Goal: Transaction & Acquisition: Book appointment/travel/reservation

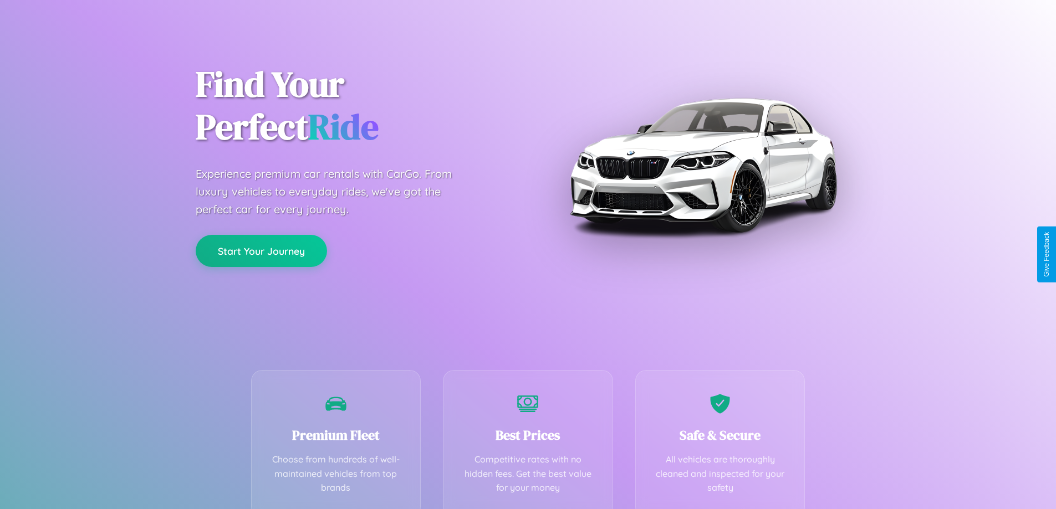
scroll to position [218, 0]
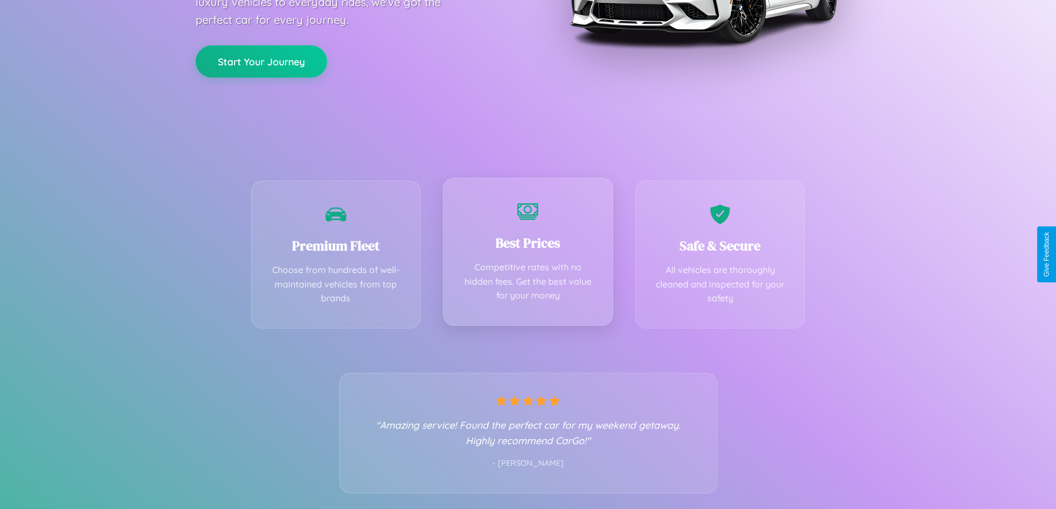
click at [528, 254] on div "Best Prices Competitive rates with no hidden fees. Get the best value for your …" at bounding box center [528, 252] width 170 height 148
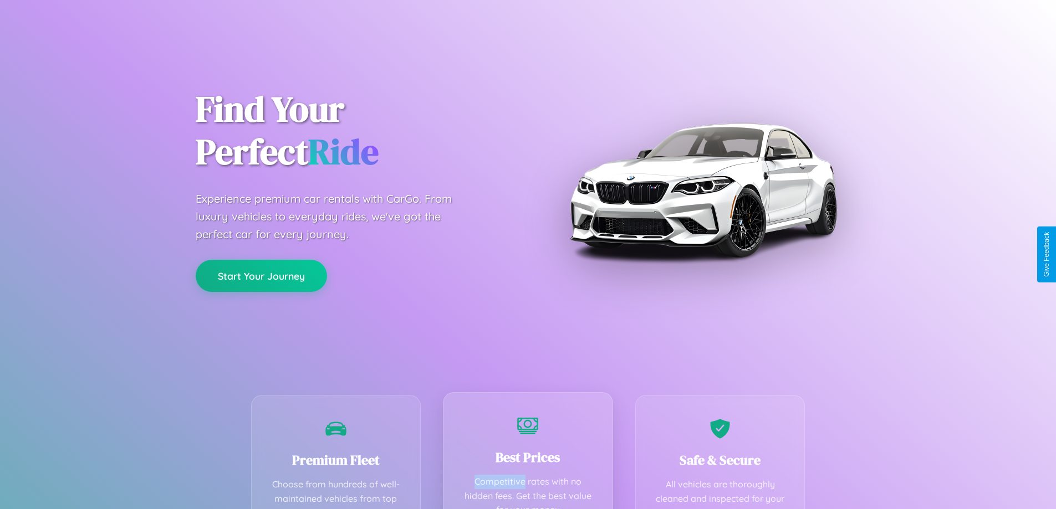
scroll to position [0, 0]
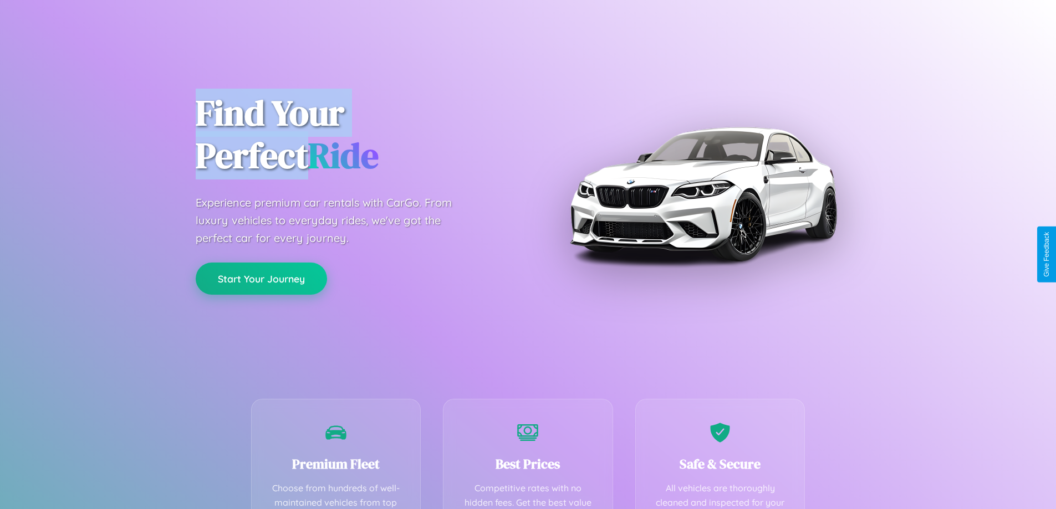
click at [261, 278] on button "Start Your Journey" at bounding box center [261, 279] width 131 height 32
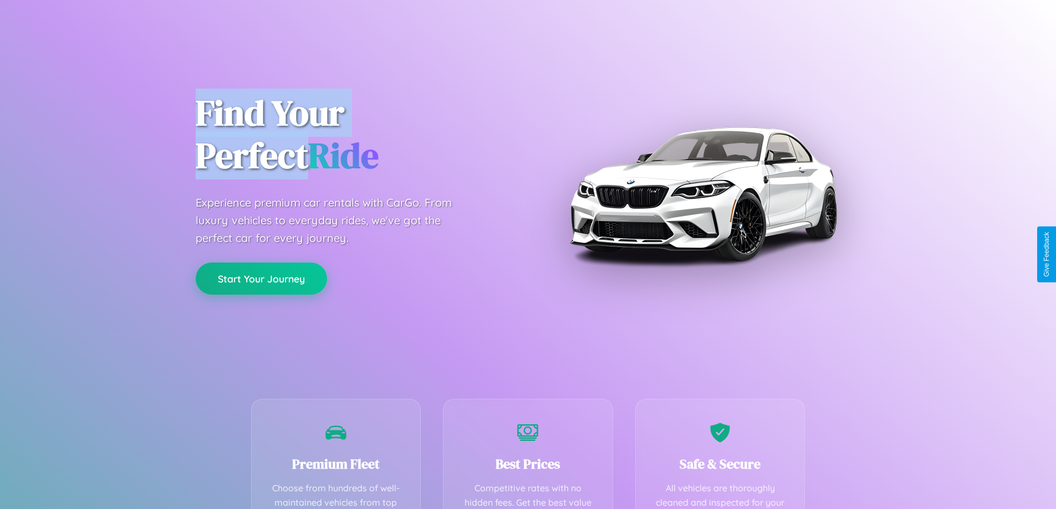
click at [261, 278] on button "Start Your Journey" at bounding box center [261, 279] width 131 height 32
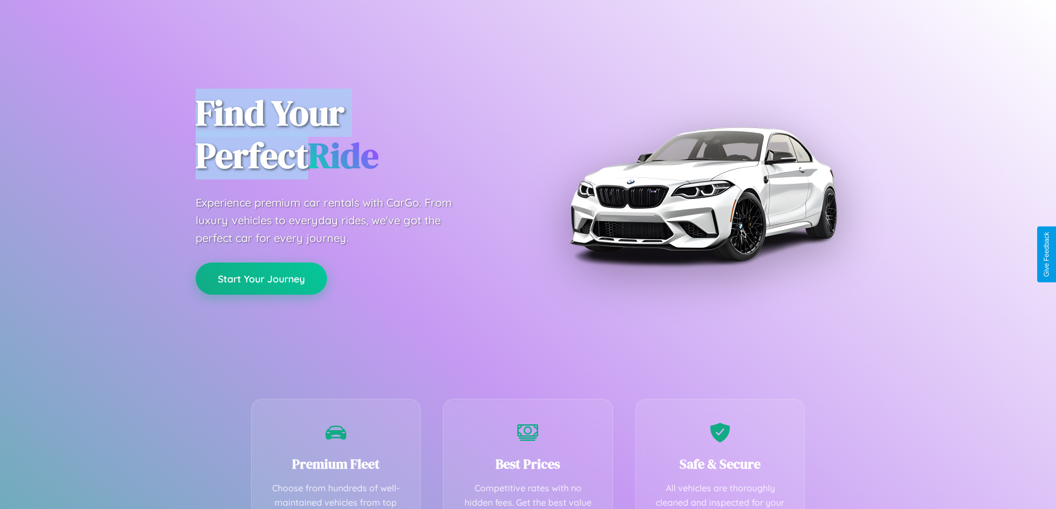
click at [261, 278] on button "Start Your Journey" at bounding box center [261, 279] width 131 height 32
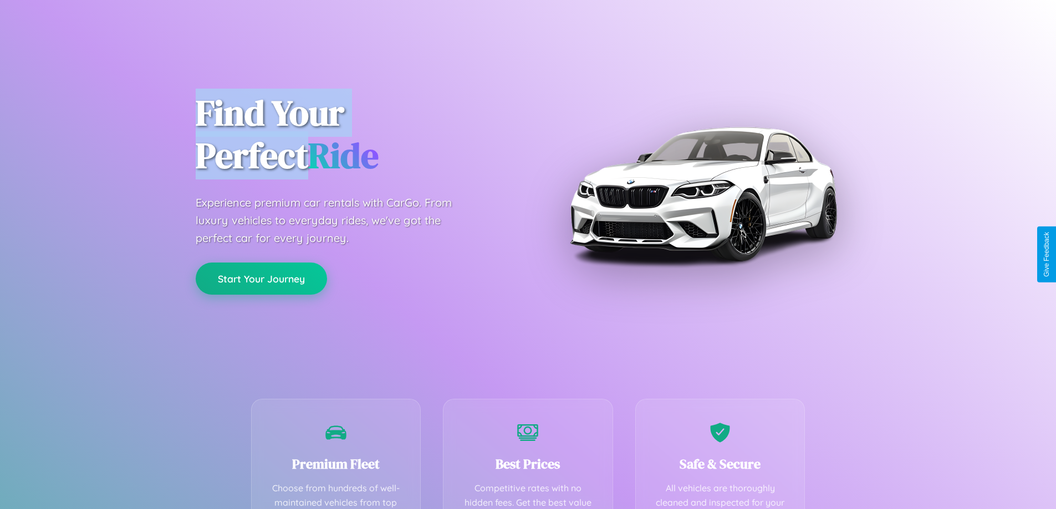
click at [261, 278] on button "Start Your Journey" at bounding box center [261, 279] width 131 height 32
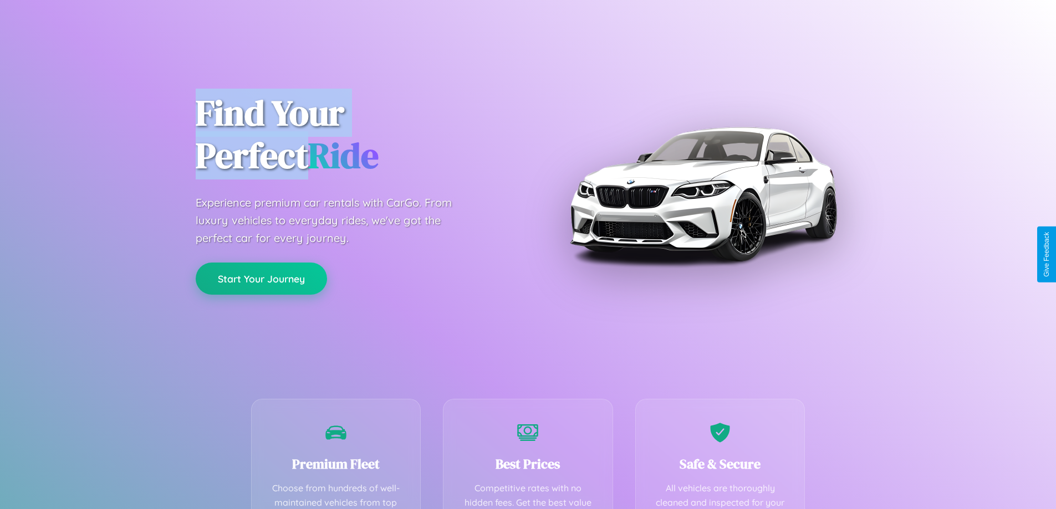
click at [261, 278] on button "Start Your Journey" at bounding box center [261, 279] width 131 height 32
